Goal: Task Accomplishment & Management: Manage account settings

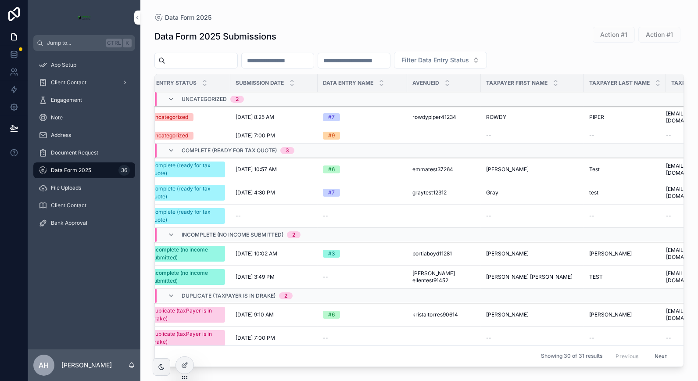
scroll to position [0, 36]
click at [267, 166] on span "9/30/2025 10:57 AM" at bounding box center [257, 169] width 41 height 7
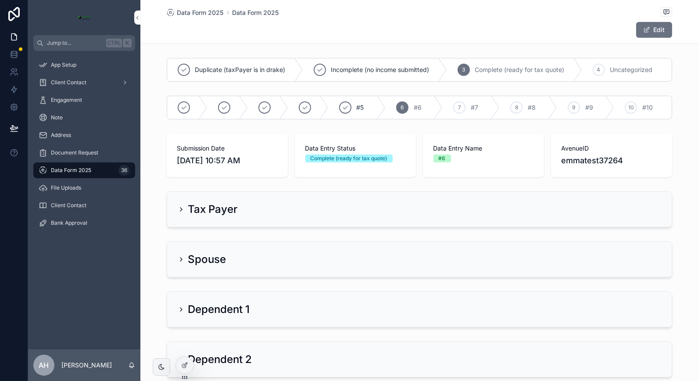
click at [191, 259] on h2 "Spouse" at bounding box center [207, 259] width 38 height 14
click at [178, 258] on icon "scrollable content" at bounding box center [181, 259] width 7 height 7
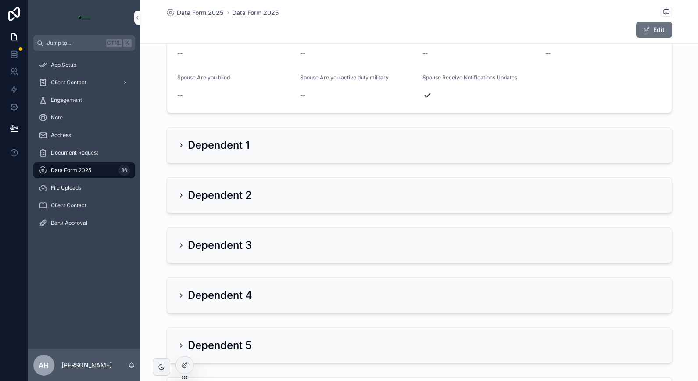
scroll to position [341, 0]
click at [173, 144] on div "Dependent 1" at bounding box center [419, 144] width 504 height 35
click at [178, 144] on icon "scrollable content" at bounding box center [181, 144] width 7 height 7
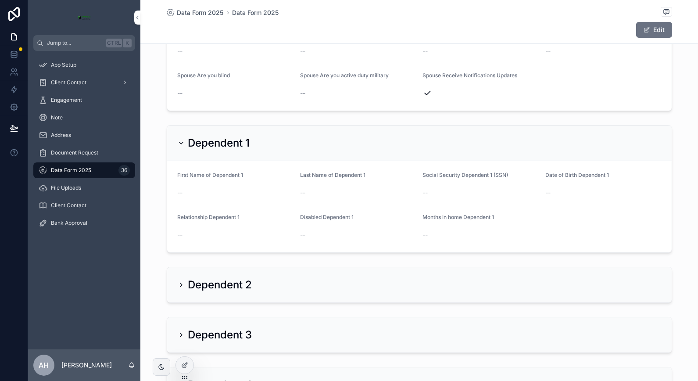
scroll to position [439, 0]
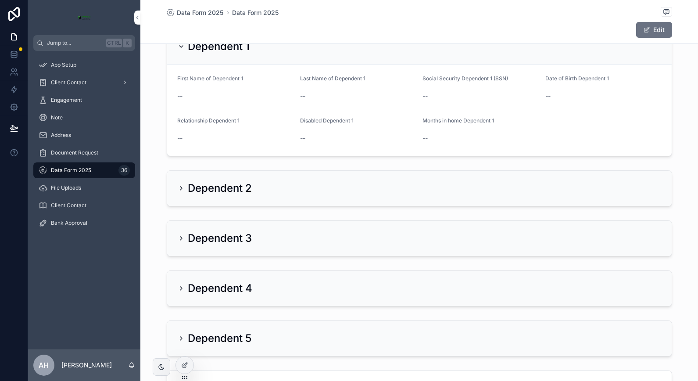
click at [178, 186] on icon "scrollable content" at bounding box center [181, 188] width 7 height 7
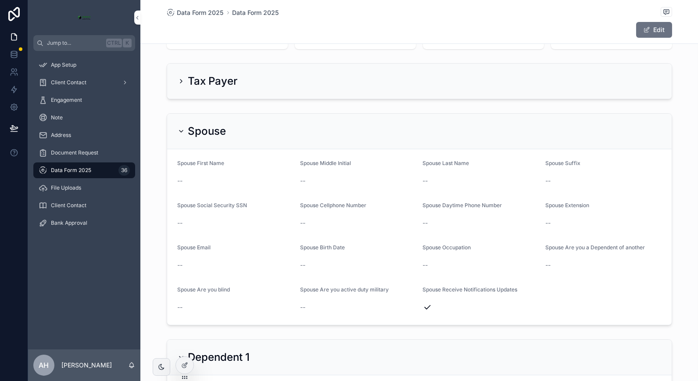
scroll to position [49, 0]
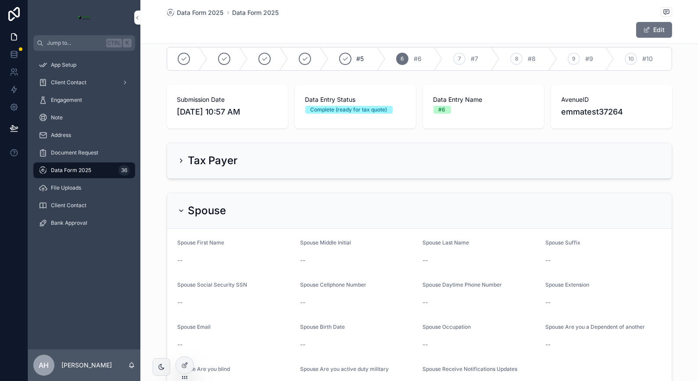
click at [178, 160] on icon "scrollable content" at bounding box center [181, 160] width 7 height 7
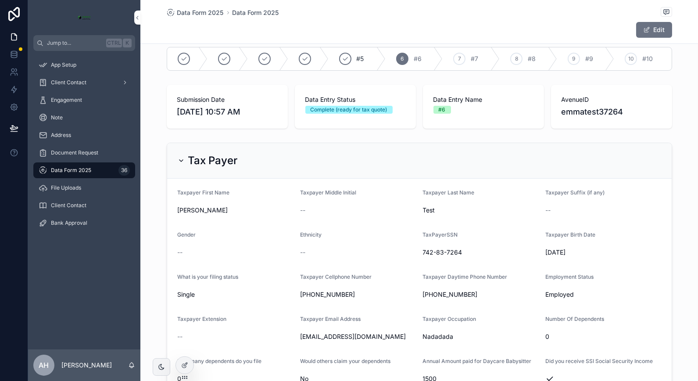
drag, startPoint x: 176, startPoint y: 160, endPoint x: 276, endPoint y: 230, distance: 122.1
click at [15, 55] on icon at bounding box center [14, 54] width 6 height 4
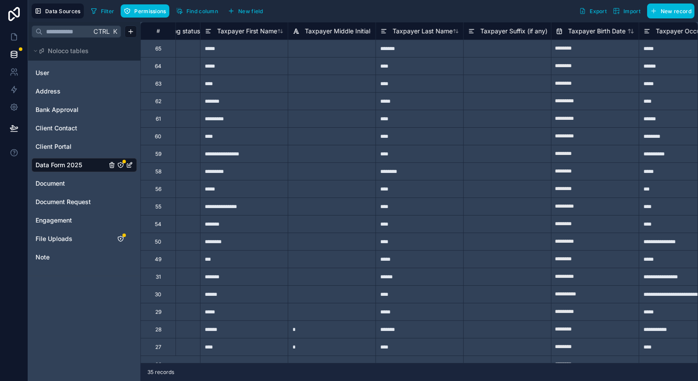
scroll to position [0, 949]
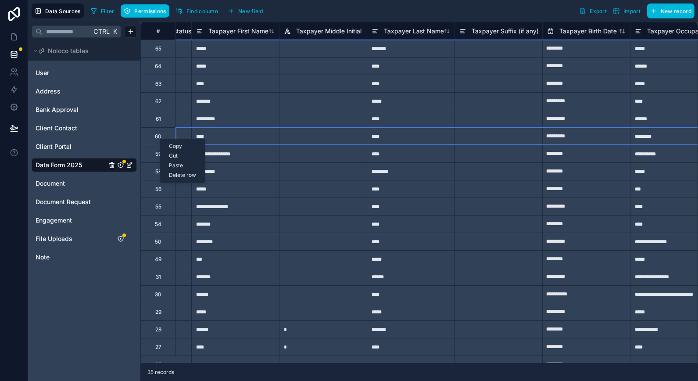
drag, startPoint x: 160, startPoint y: 139, endPoint x: 163, endPoint y: 133, distance: 6.7
click at [183, 167] on div "Delete row" at bounding box center [186, 169] width 45 height 10
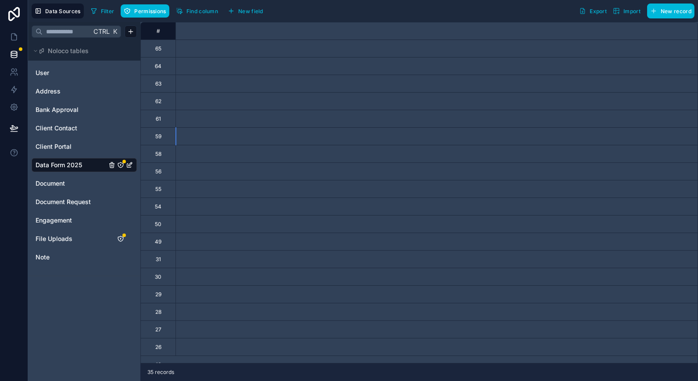
scroll to position [0, 0]
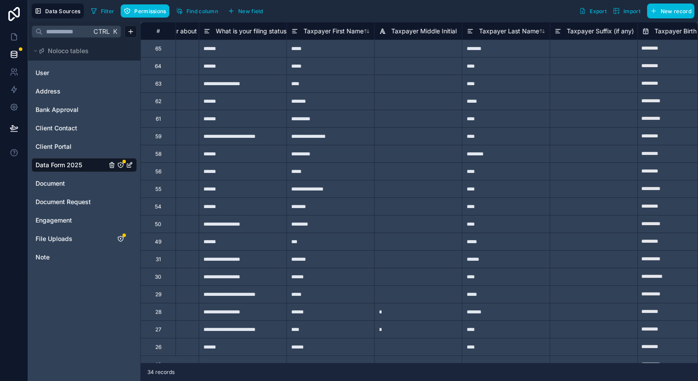
scroll to position [0, 862]
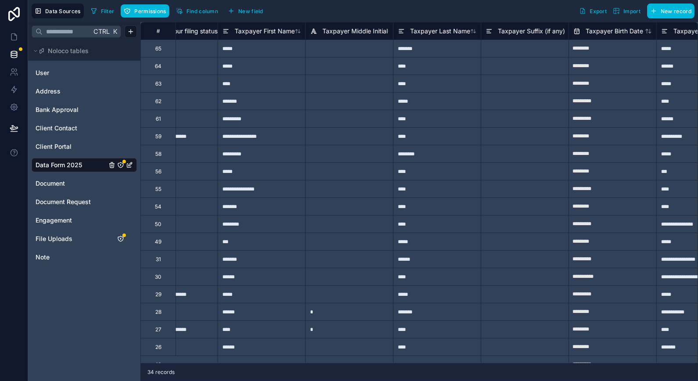
scroll to position [0, 785]
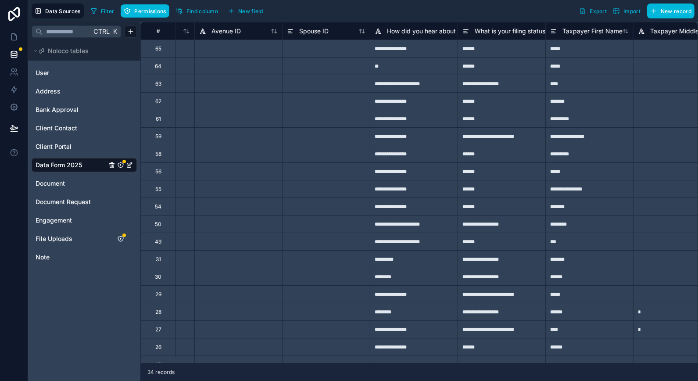
scroll to position [0, 863]
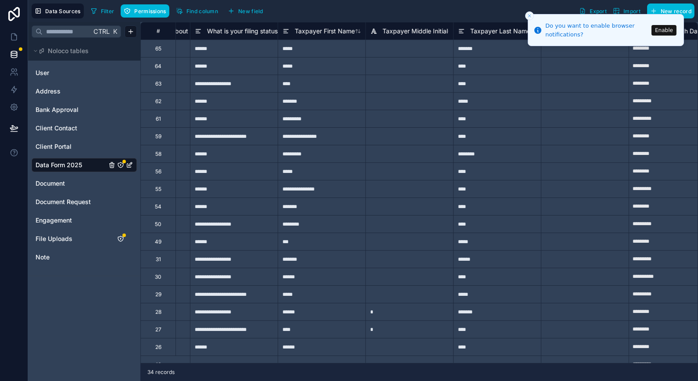
click at [528, 12] on button "Close toast" at bounding box center [529, 15] width 9 height 9
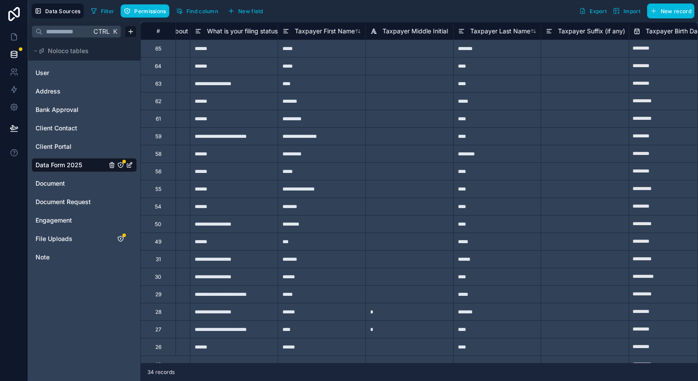
drag, startPoint x: 432, startPoint y: 14, endPoint x: 428, endPoint y: 11, distance: 5.6
click at [431, 14] on div "Filter Permissions Find column New field Export Import New record" at bounding box center [390, 11] width 607 height 15
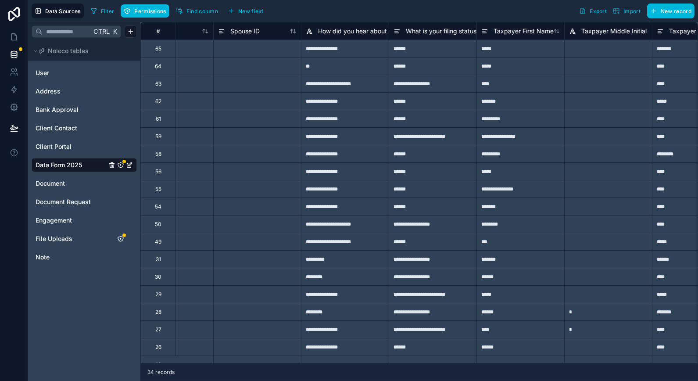
scroll to position [0, 837]
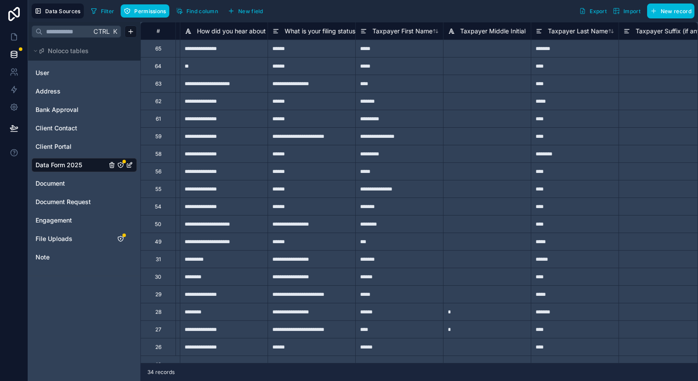
scroll to position [0, 802]
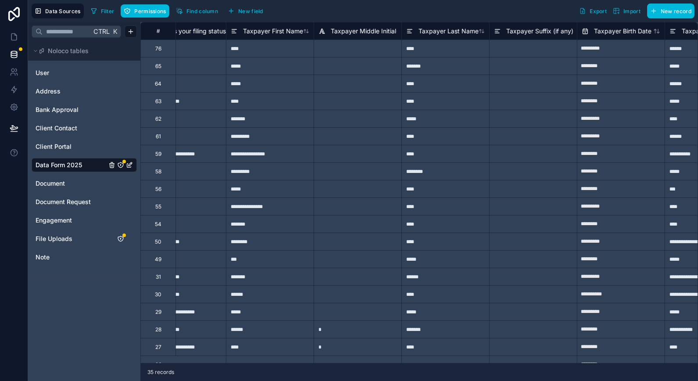
scroll to position [0, 871]
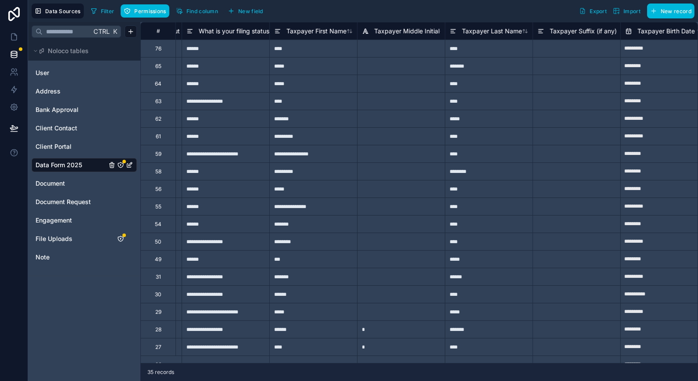
click at [160, 50] on div "76" at bounding box center [158, 48] width 6 height 7
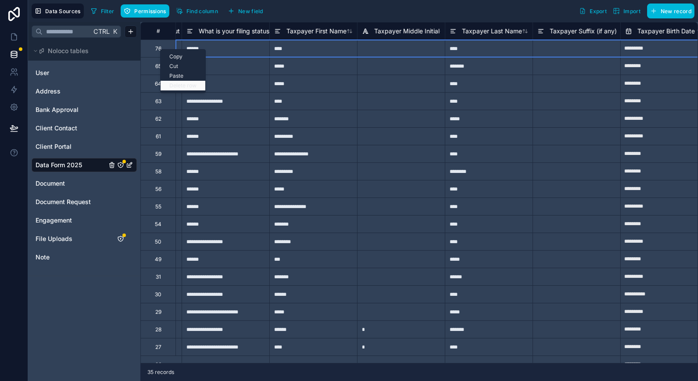
click at [182, 81] on div "Delete row" at bounding box center [182, 86] width 45 height 10
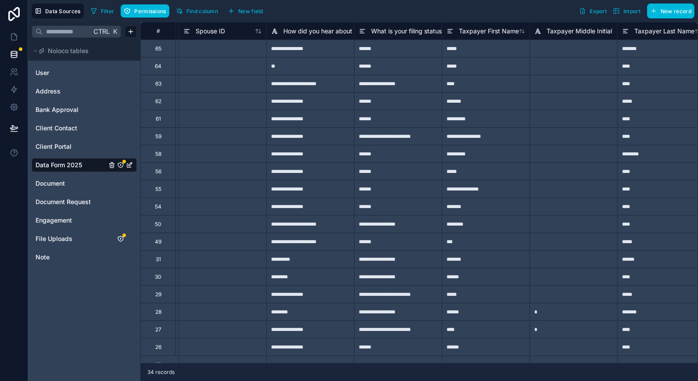
scroll to position [0, 707]
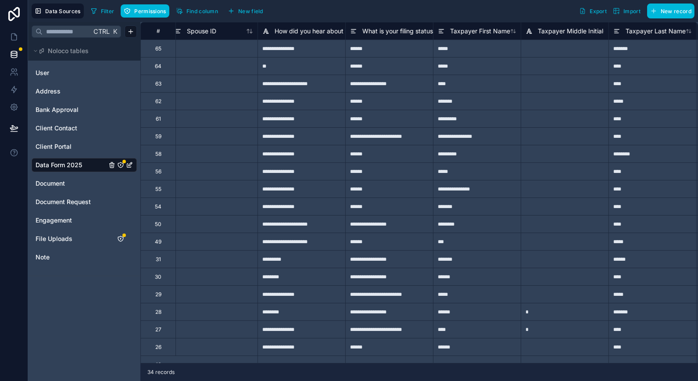
click at [78, 164] on span "Data Form 2025" at bounding box center [59, 164] width 46 height 9
click at [238, 55] on div at bounding box center [214, 48] width 88 height 18
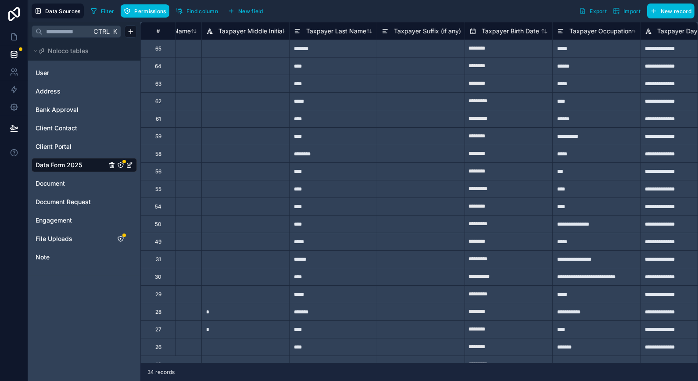
scroll to position [0, 906]
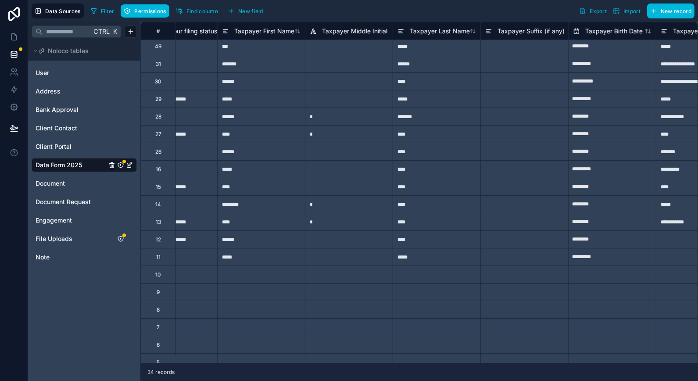
scroll to position [0, 923]
